Goal: Navigation & Orientation: Find specific page/section

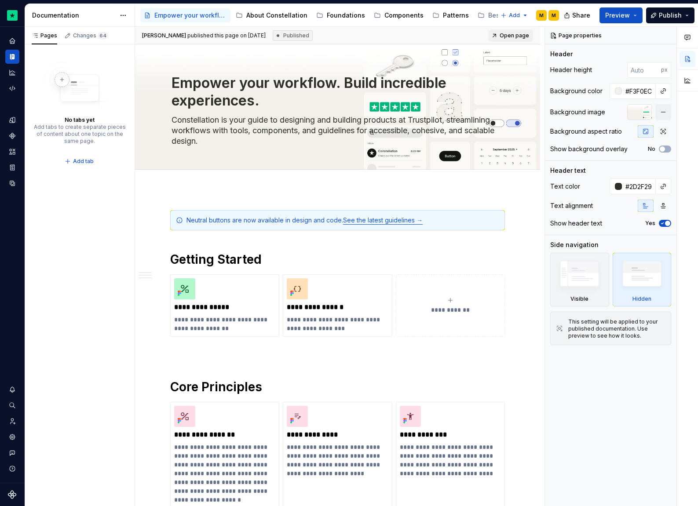
type textarea "*"
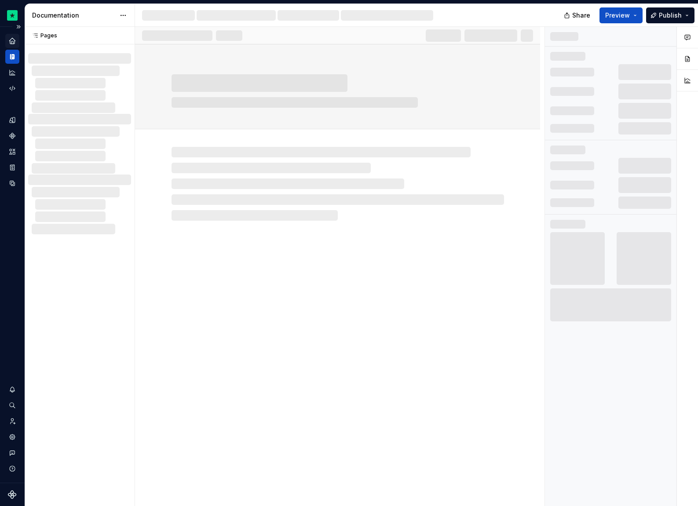
click at [10, 34] on div "Home" at bounding box center [12, 41] width 14 height 14
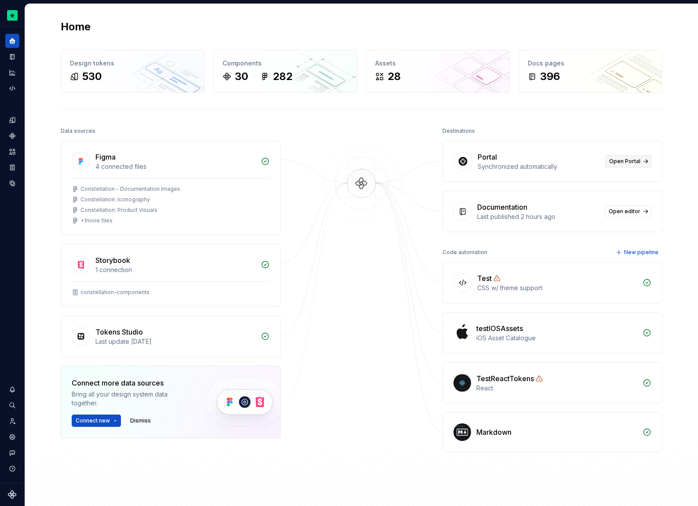
click at [642, 160] on link "Open Portal" at bounding box center [628, 161] width 46 height 12
